Goal: Check status: Check status

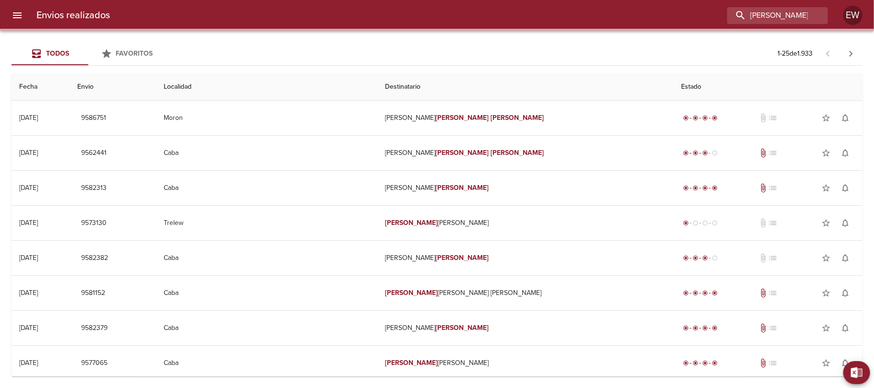
type input "[PERSON_NAME]"
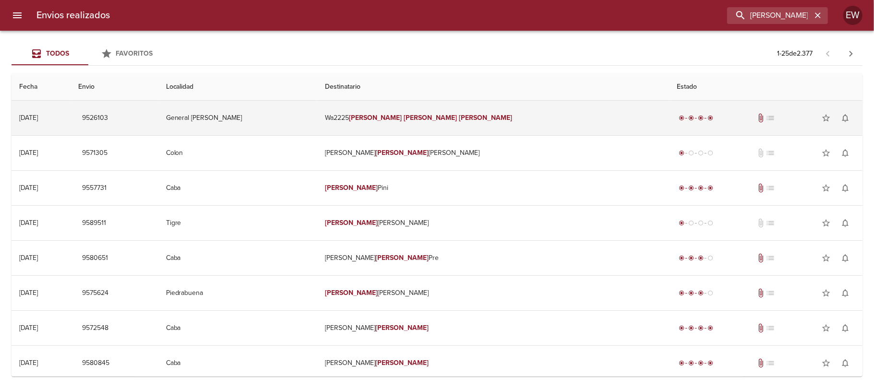
click at [502, 129] on td "Wa2225 [PERSON_NAME]" at bounding box center [493, 118] width 352 height 35
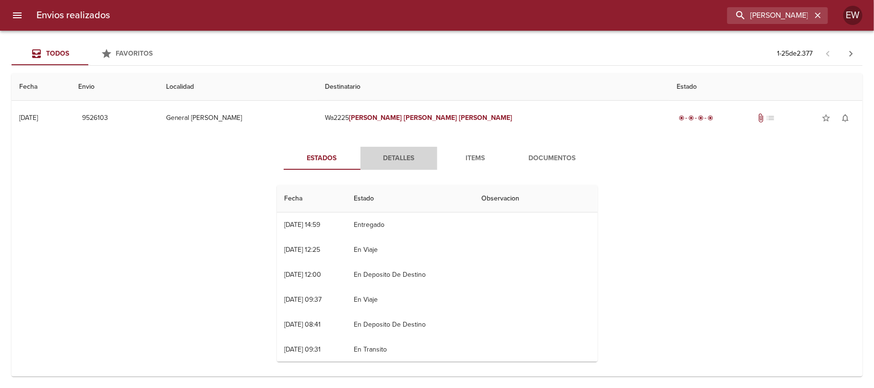
click at [382, 165] on button "Detalles" at bounding box center [398, 158] width 77 height 23
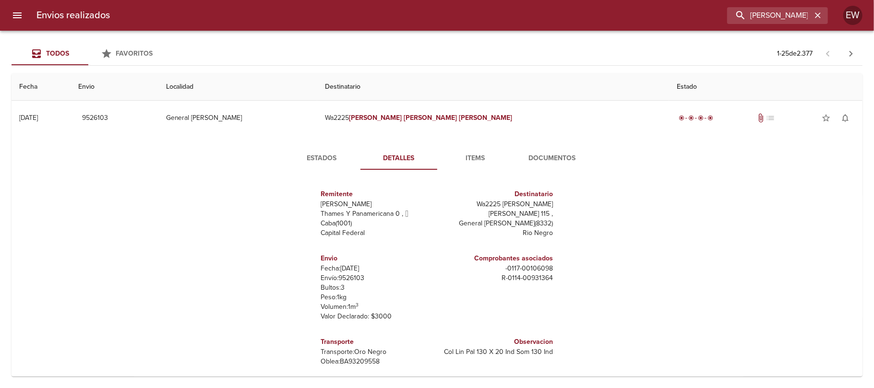
scroll to position [23, 0]
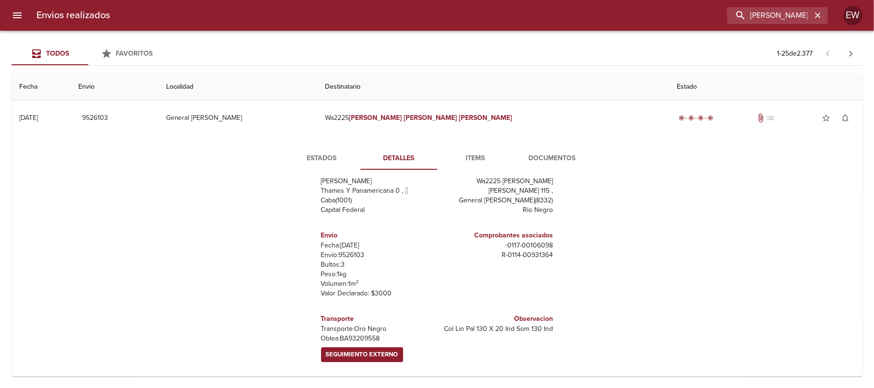
click at [321, 166] on button "Estados" at bounding box center [322, 158] width 77 height 23
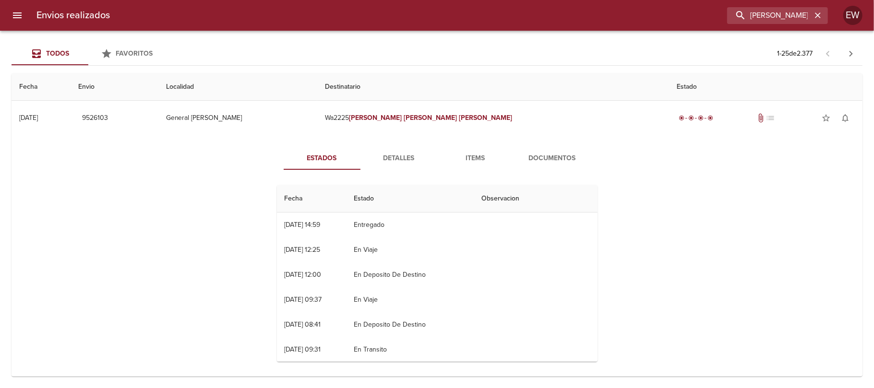
scroll to position [0, 0]
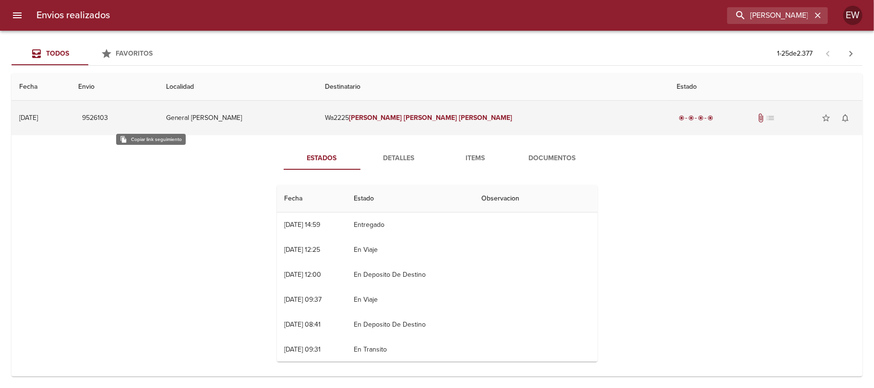
click at [108, 115] on span "9526103" at bounding box center [95, 118] width 26 height 12
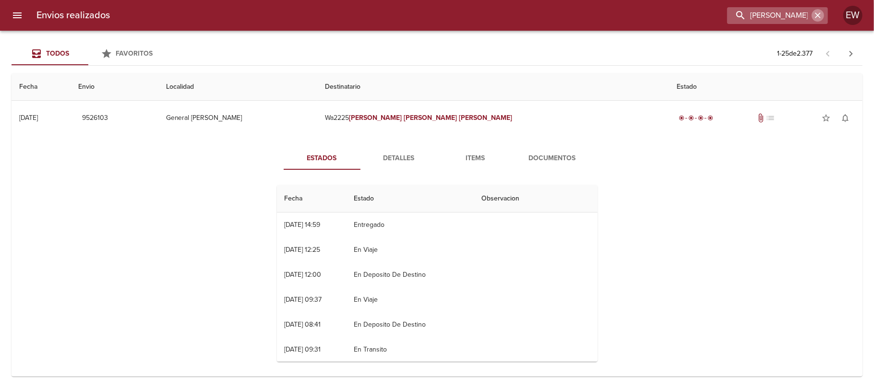
click at [822, 12] on icon "button" at bounding box center [818, 16] width 10 height 10
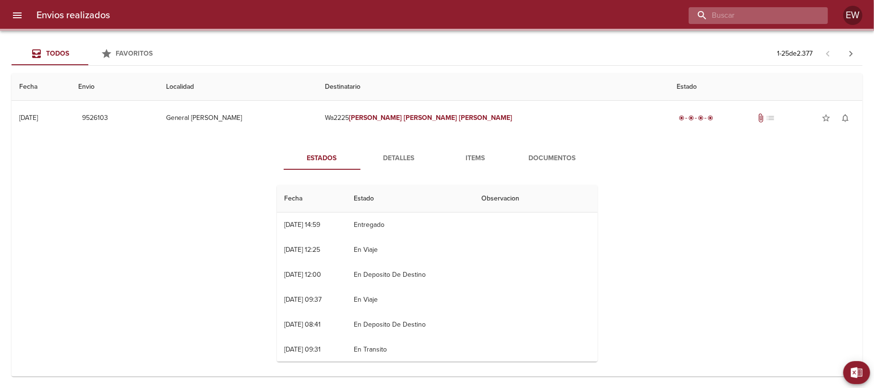
click at [810, 14] on input "buscar" at bounding box center [750, 15] width 123 height 17
paste input "9526103"
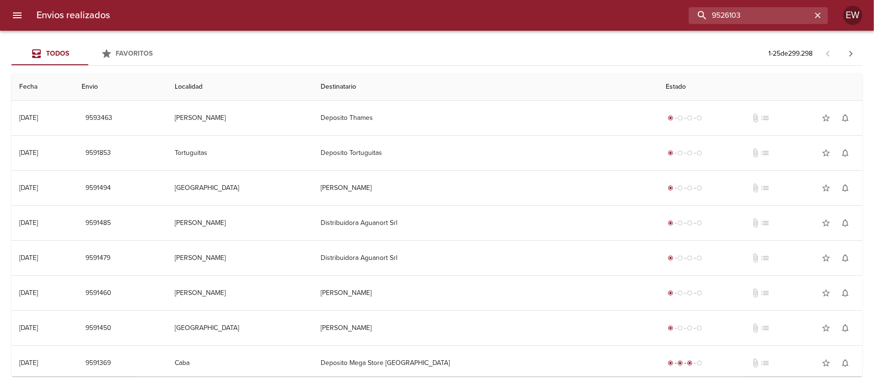
type input "9526103"
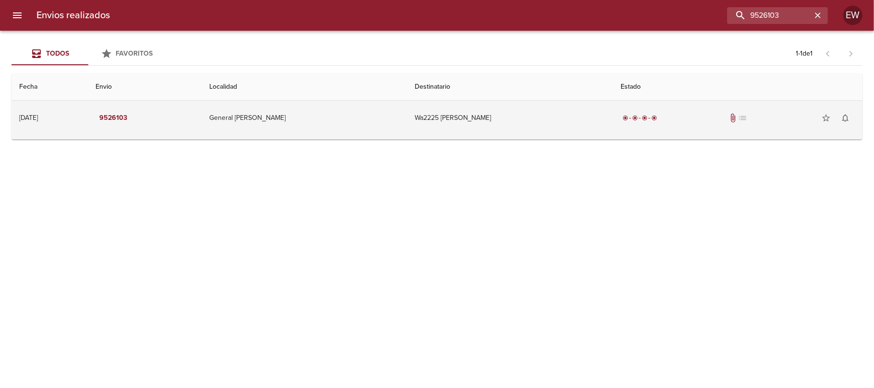
click at [561, 120] on td "Wa2225 [PERSON_NAME]" at bounding box center [510, 118] width 206 height 35
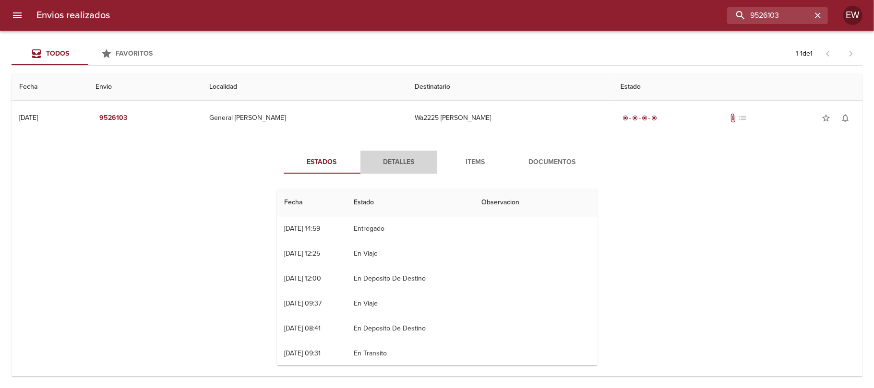
click at [399, 156] on span "Detalles" at bounding box center [398, 162] width 65 height 12
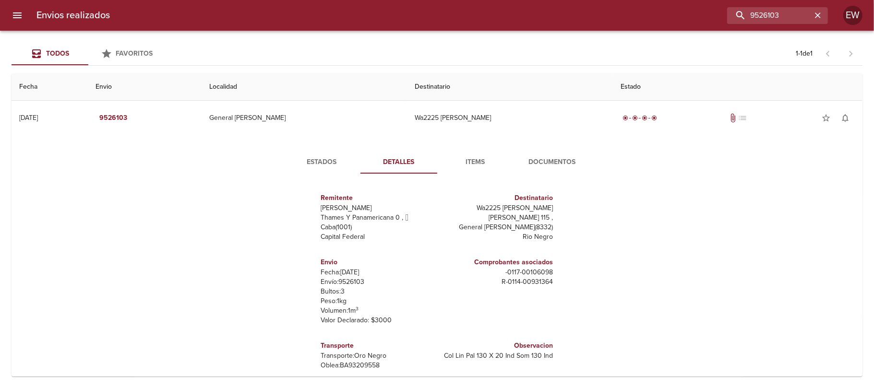
click at [530, 162] on span "Documentos" at bounding box center [552, 162] width 65 height 12
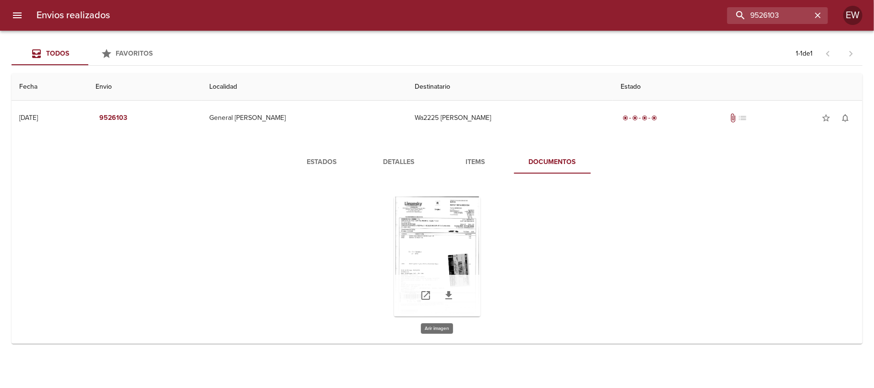
click at [466, 232] on div "Tabla de envíos del cliente" at bounding box center [437, 257] width 86 height 120
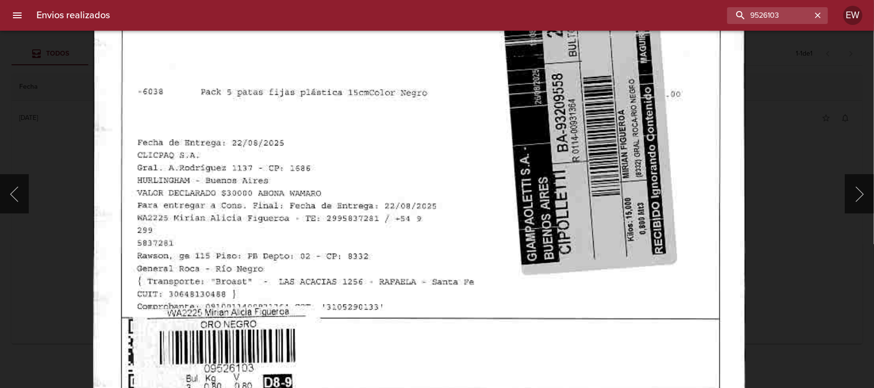
click at [335, 167] on img "Lightbox" at bounding box center [419, 35] width 652 height 935
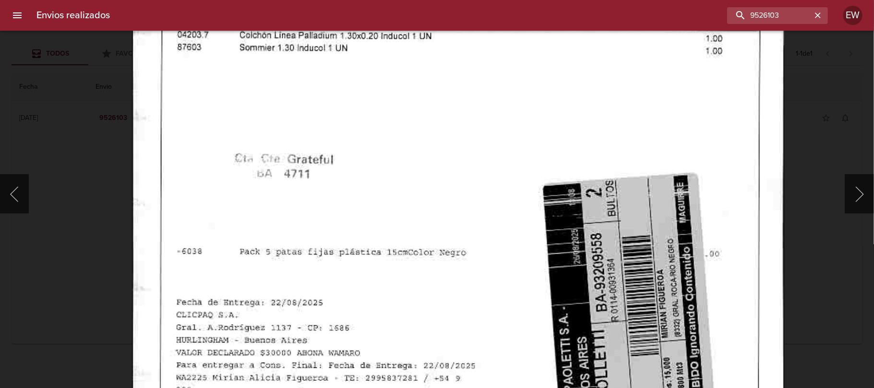
click at [387, 237] on img "Lightbox" at bounding box center [458, 195] width 652 height 935
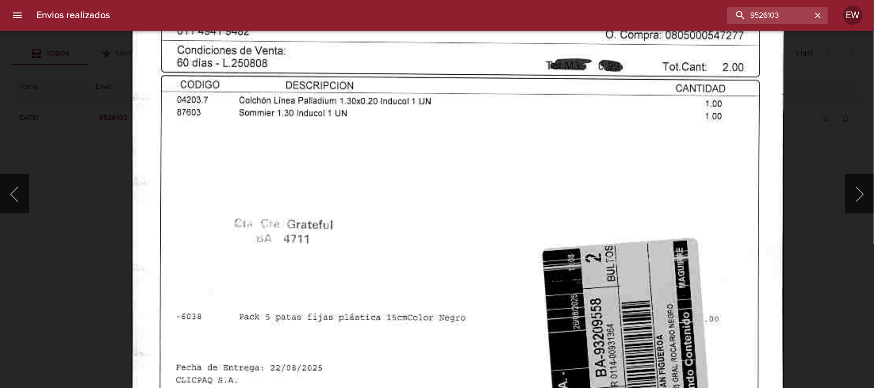
click at [381, 232] on img "Lightbox" at bounding box center [458, 260] width 652 height 935
